Goal: Check status

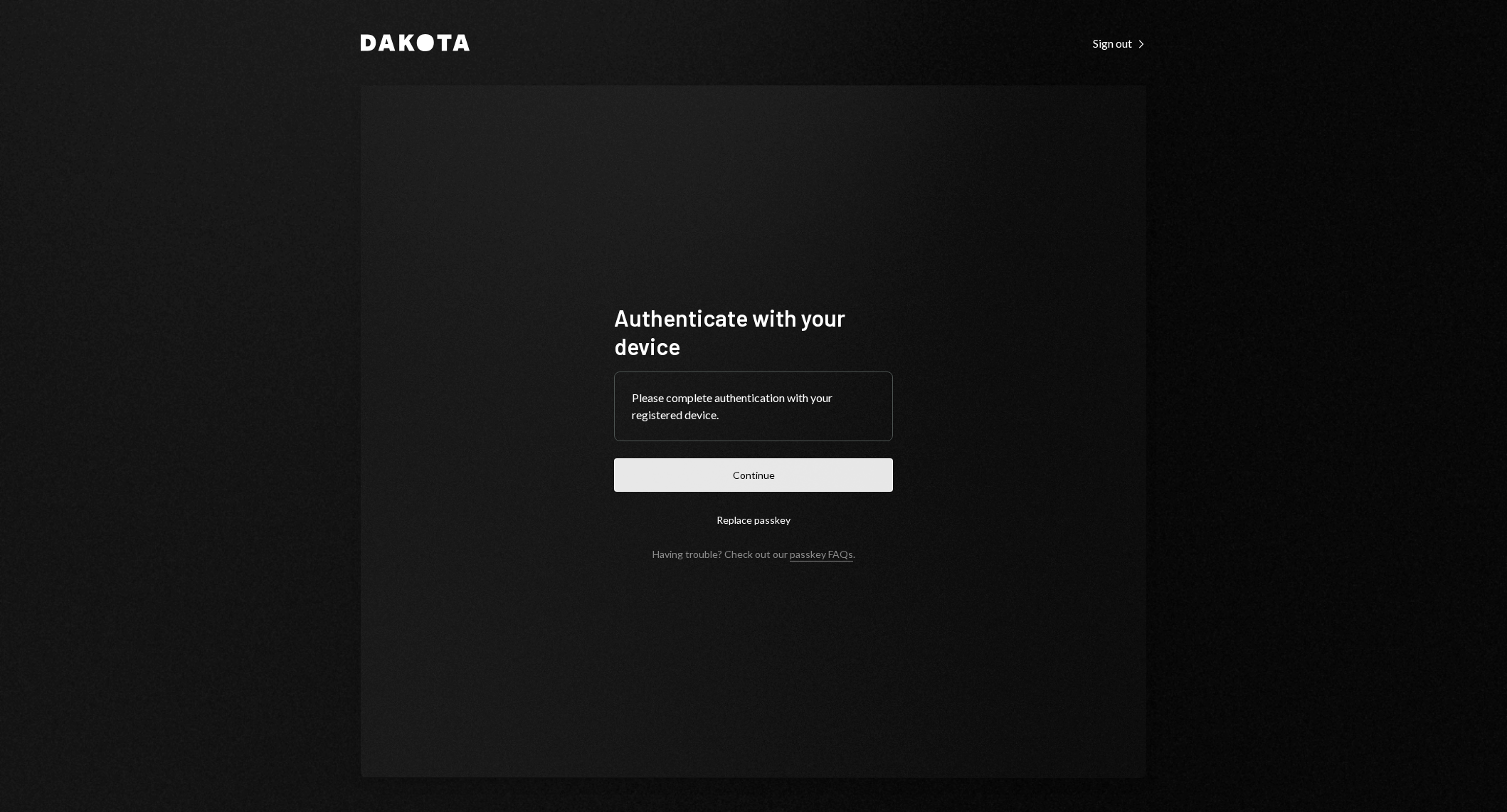
click at [825, 459] on button "Continue" at bounding box center [754, 475] width 279 height 34
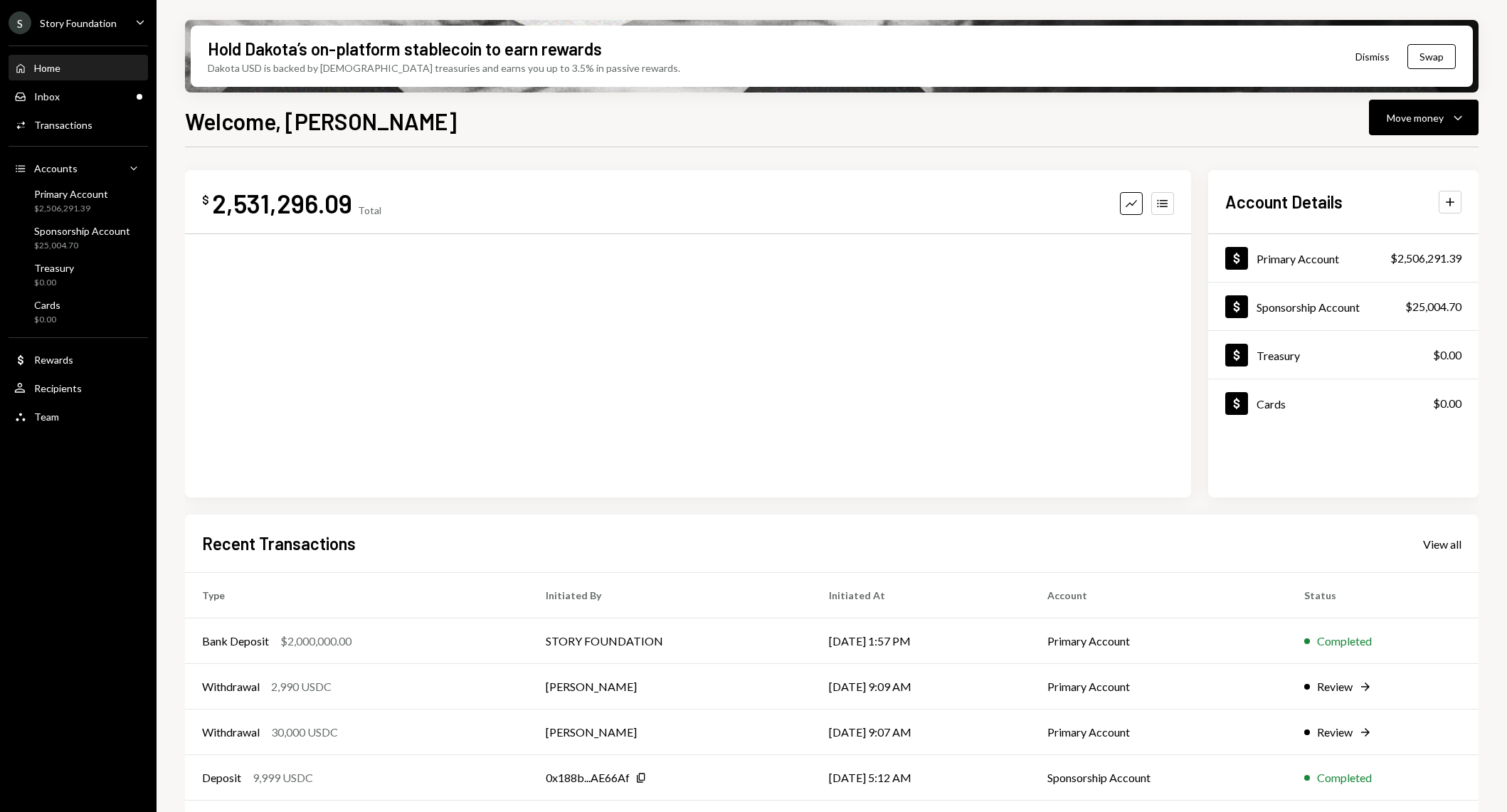
click at [100, 82] on div "Home Home Inbox Inbox Activities Transactions Accounts Accounts Caret Down Prim…" at bounding box center [78, 235] width 156 height 395
click at [102, 107] on div "Inbox Inbox" at bounding box center [78, 96] width 128 height 24
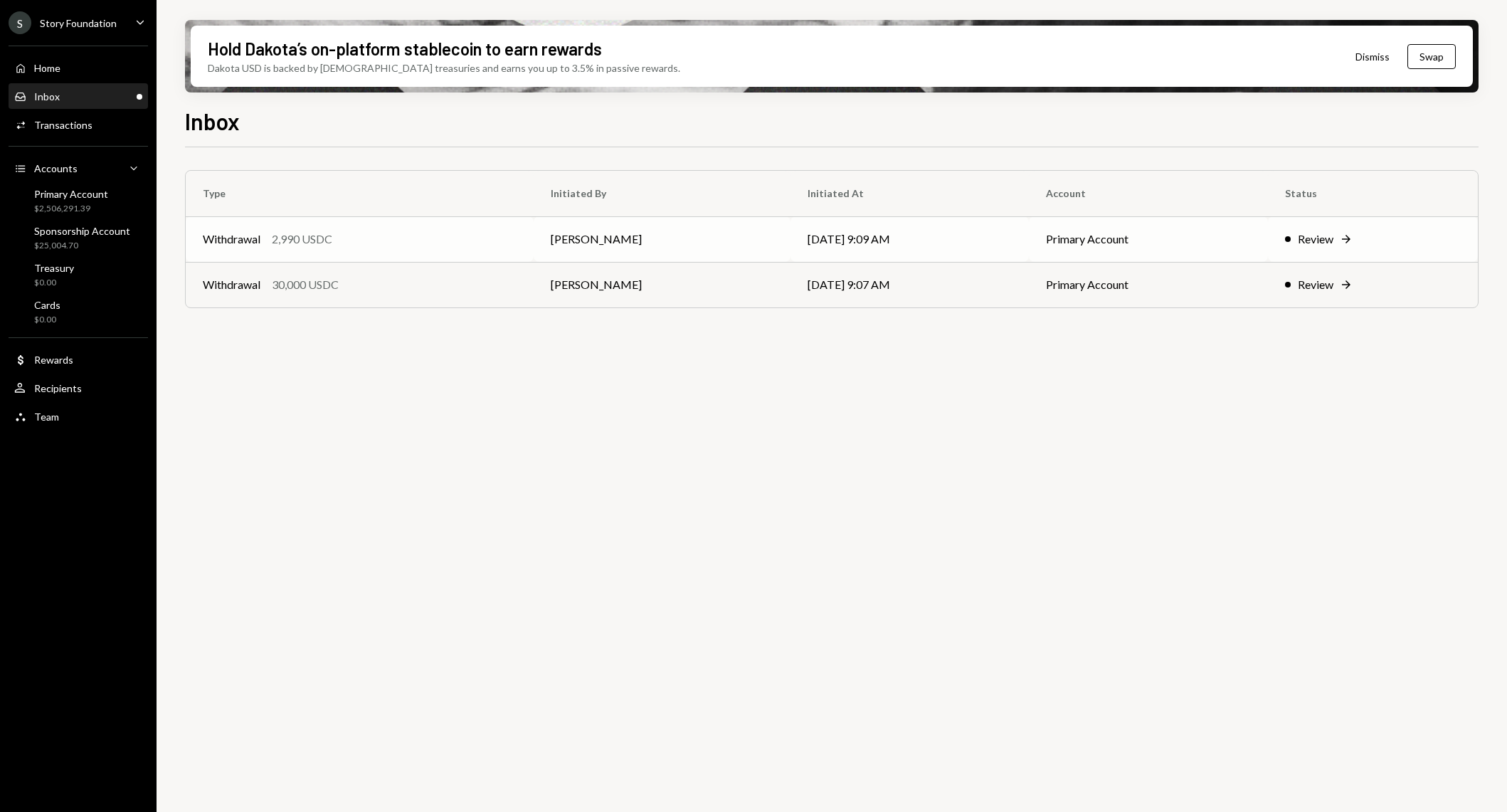
click at [327, 232] on div "2,990 USDC" at bounding box center [302, 239] width 60 height 17
click at [277, 283] on div "30,000 USDC" at bounding box center [305, 284] width 67 height 17
click at [316, 220] on td "Withdrawal 2,990 USDC" at bounding box center [360, 238] width 348 height 45
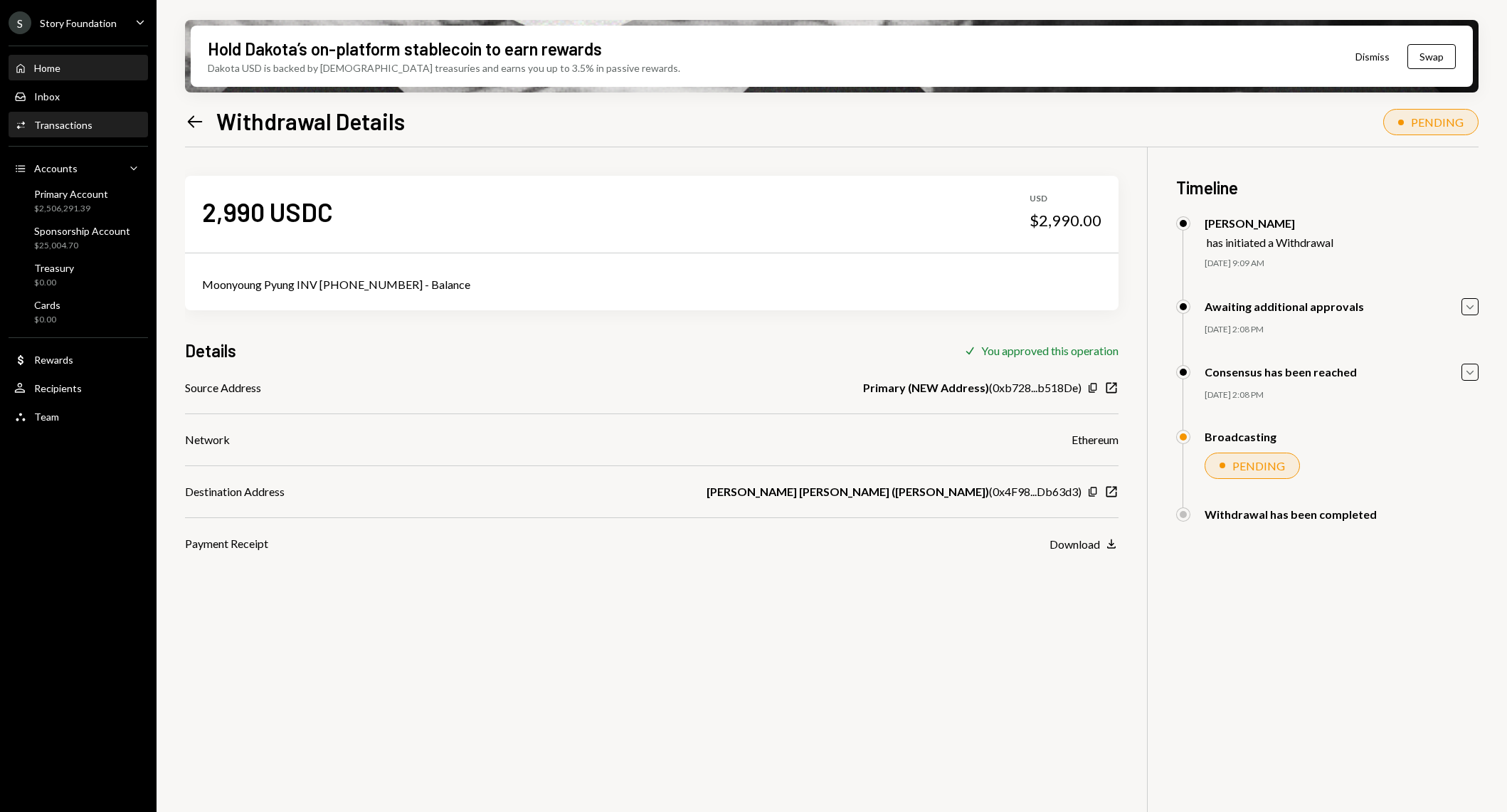
click at [75, 68] on div "Home Home" at bounding box center [78, 68] width 128 height 12
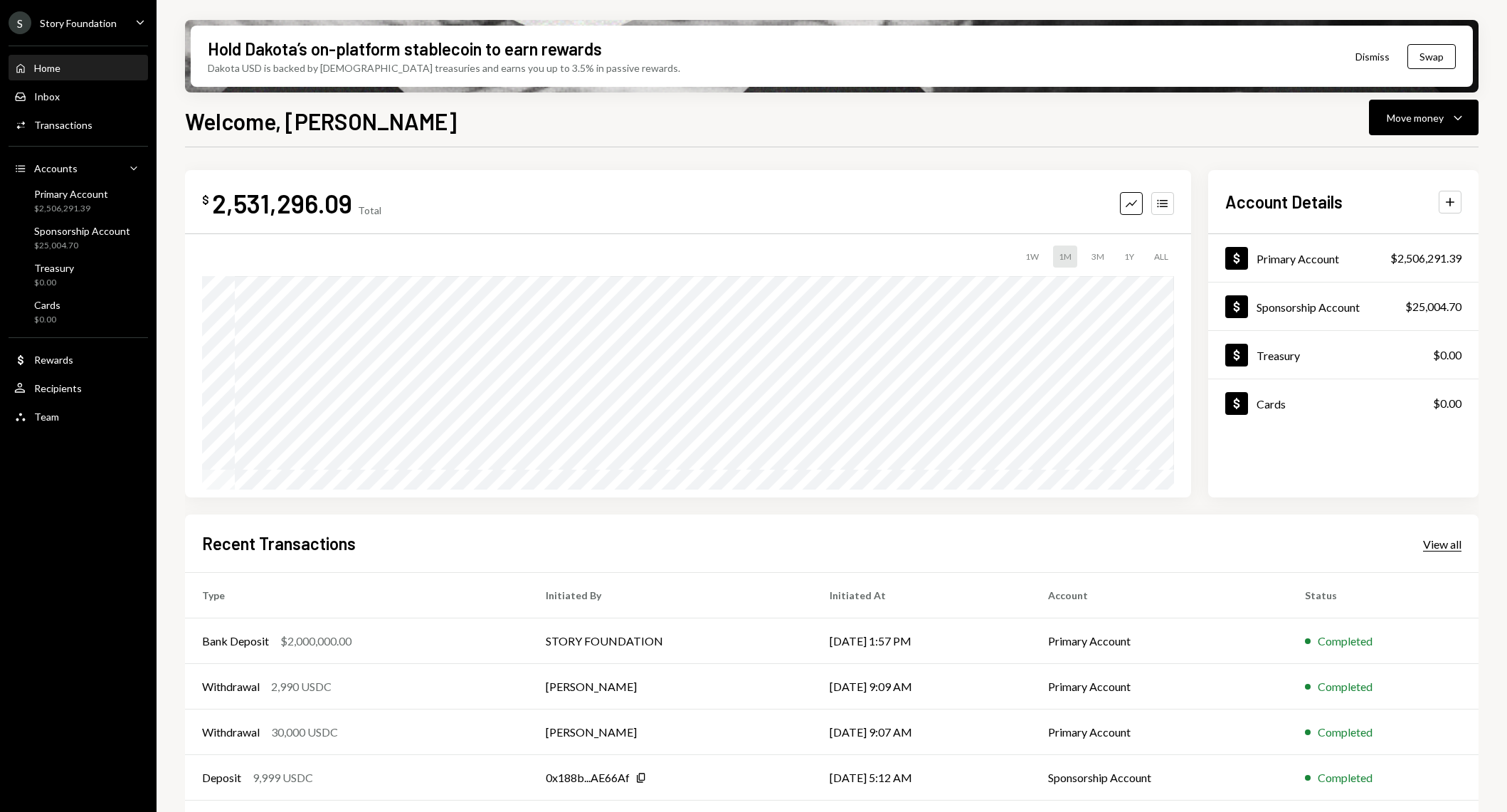
click at [1439, 540] on div "View all" at bounding box center [1442, 545] width 38 height 14
